Goal: Navigation & Orientation: Find specific page/section

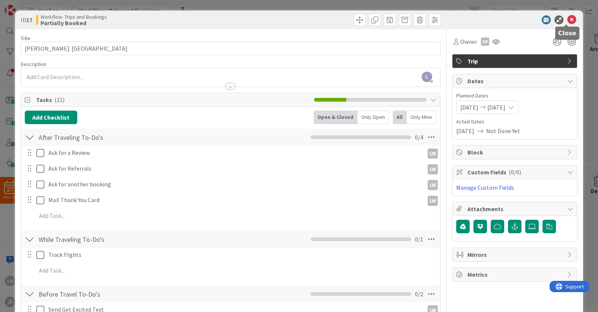
click at [568, 18] on icon at bounding box center [572, 19] width 9 height 9
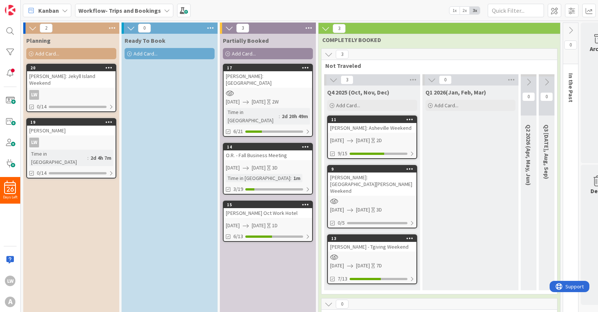
click at [264, 208] on div "[PERSON_NAME] Oct Work Hotel" at bounding box center [268, 213] width 89 height 10
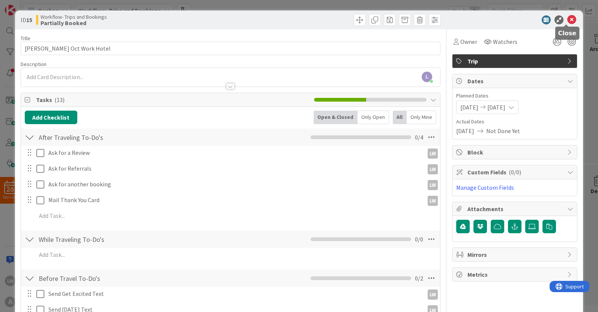
click at [568, 17] on icon at bounding box center [572, 19] width 9 height 9
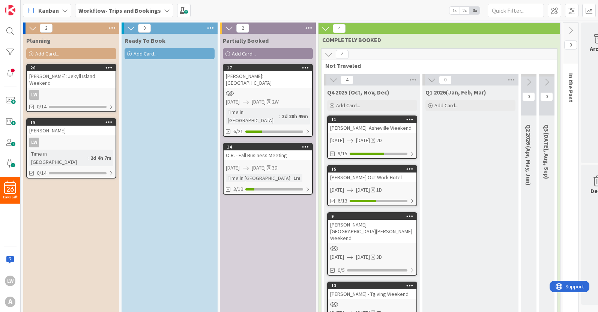
click at [68, 9] on div "Kanban" at bounding box center [47, 11] width 48 height 14
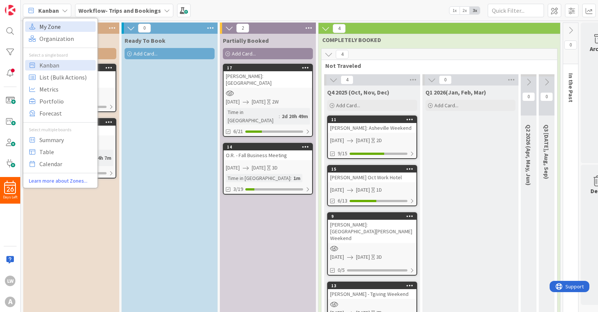
click at [62, 27] on span "My Zone" at bounding box center [66, 26] width 54 height 11
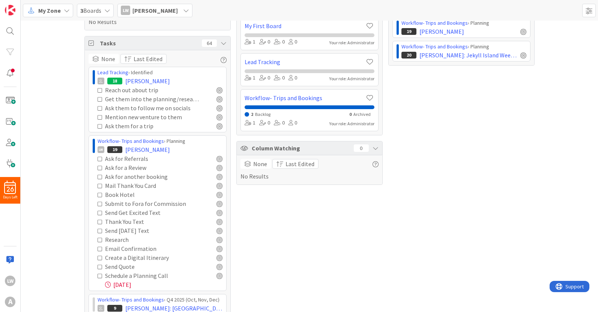
scroll to position [41, 0]
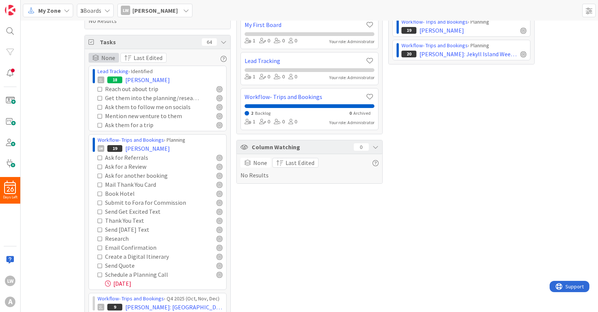
click at [101, 55] on span "None" at bounding box center [108, 57] width 14 height 9
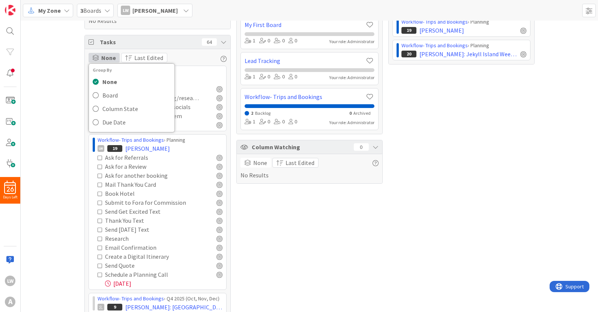
click at [101, 55] on span "None" at bounding box center [108, 57] width 15 height 9
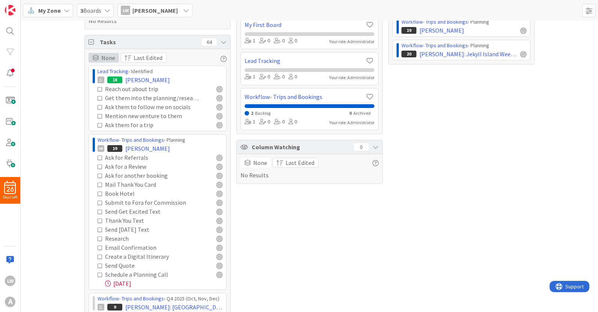
click at [101, 55] on span "None" at bounding box center [108, 57] width 14 height 9
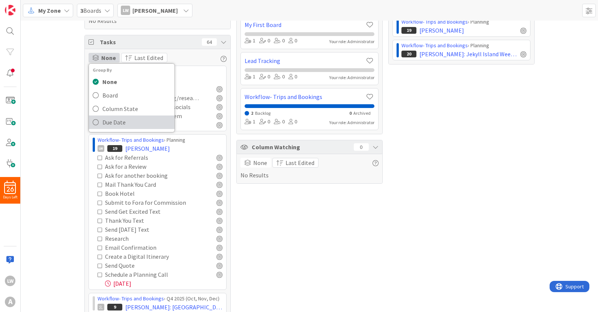
click at [105, 118] on span "Due Date" at bounding box center [136, 122] width 68 height 11
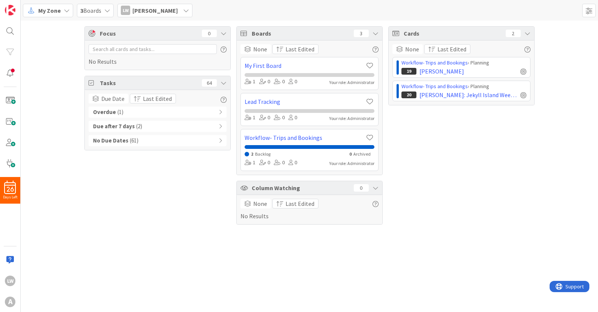
scroll to position [0, 0]
click at [111, 99] on span "Due Date" at bounding box center [112, 98] width 23 height 9
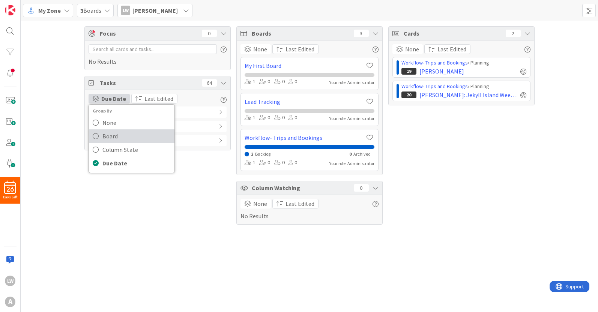
click at [101, 140] on link "Board" at bounding box center [132, 136] width 86 height 14
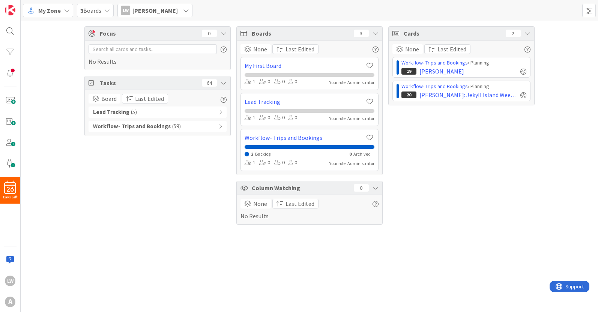
click at [113, 124] on b "Workflow- Trips and Bookings" at bounding box center [132, 126] width 78 height 9
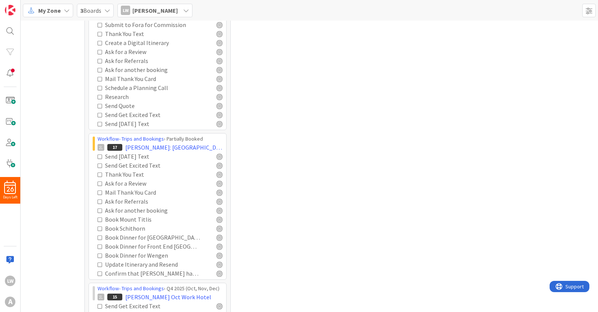
scroll to position [530, 0]
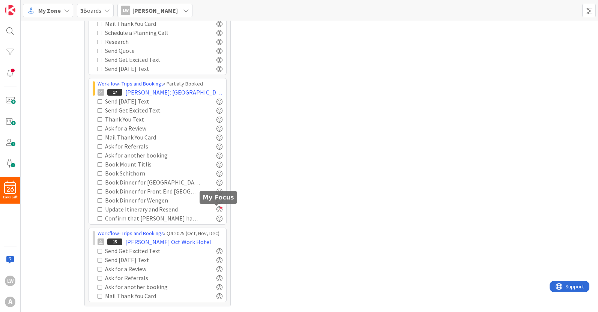
click at [217, 210] on div at bounding box center [220, 209] width 6 height 6
click at [217, 218] on div at bounding box center [220, 218] width 6 height 6
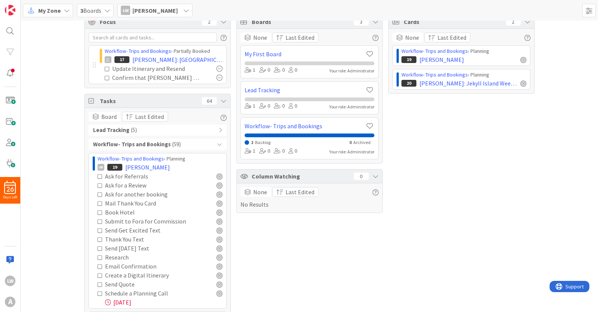
scroll to position [0, 0]
